Goal: Transaction & Acquisition: Book appointment/travel/reservation

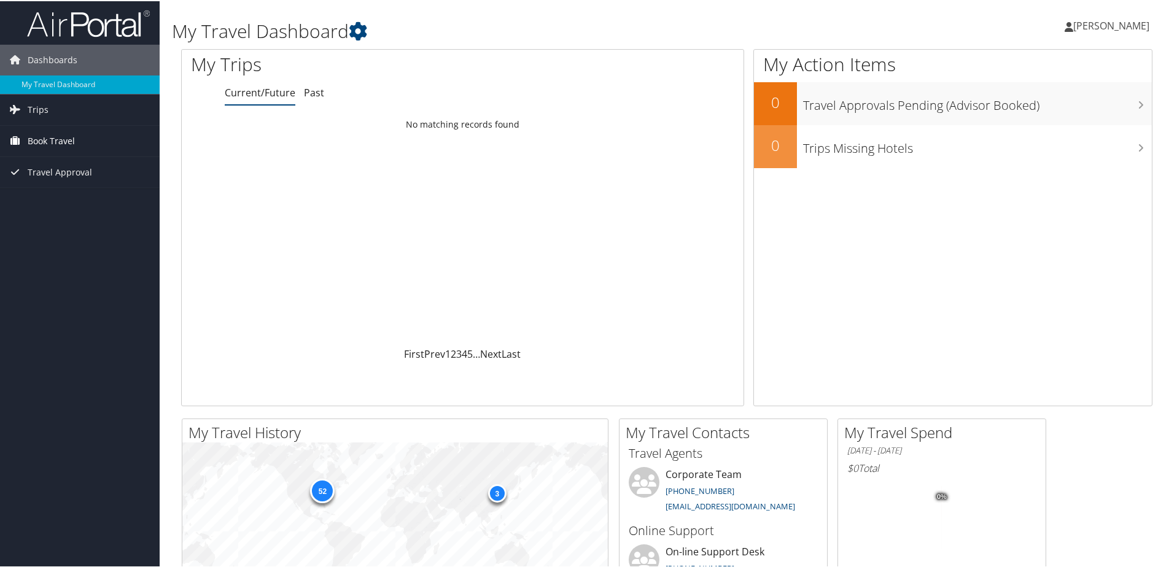
click at [41, 136] on span "Book Travel" at bounding box center [51, 140] width 47 height 31
click at [64, 199] on link "Book/Manage Online Trips" at bounding box center [80, 201] width 160 height 18
click at [61, 198] on link "Book/Manage Online Trips" at bounding box center [80, 201] width 160 height 18
